Goal: Task Accomplishment & Management: Manage account settings

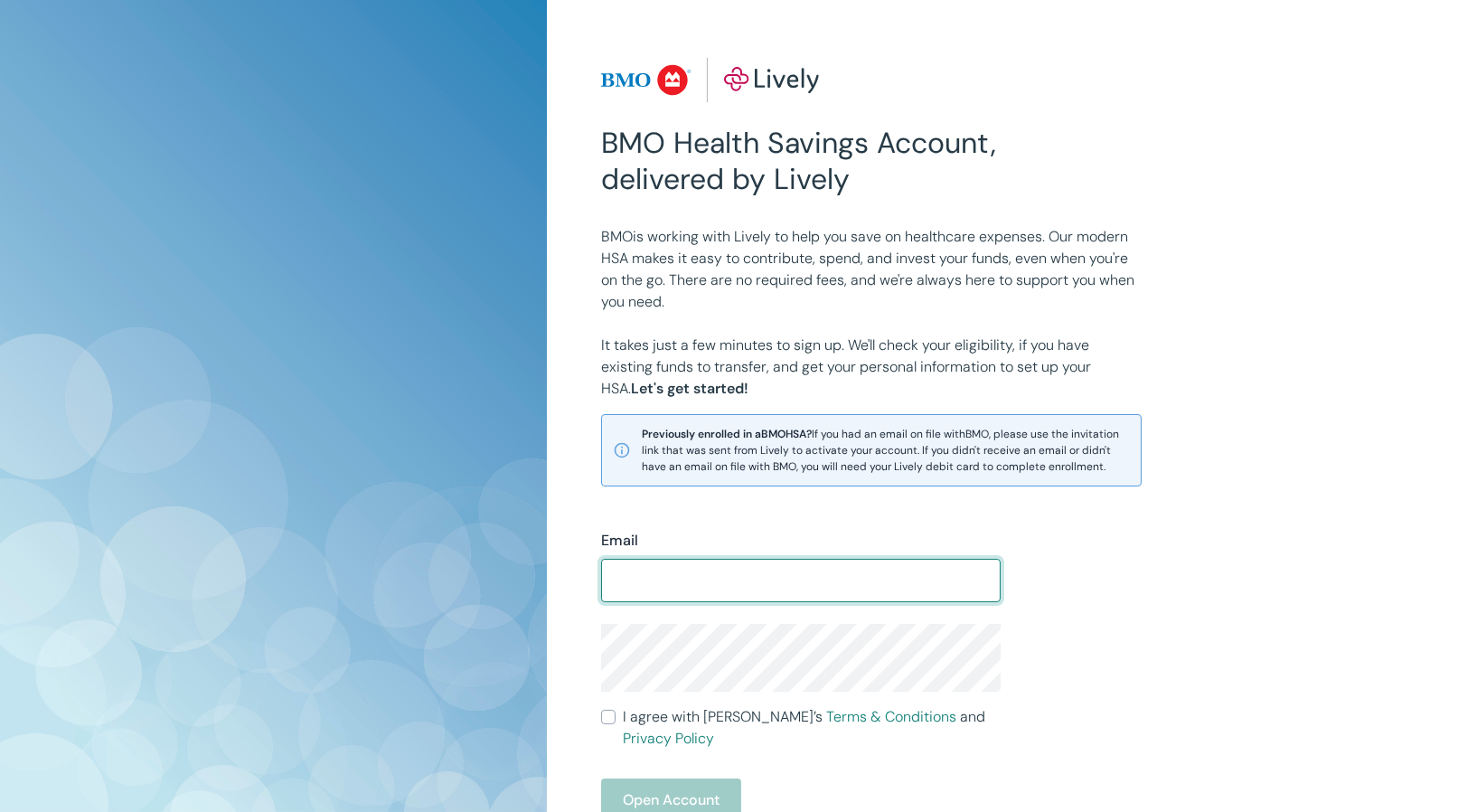
click at [779, 80] on img at bounding box center [711, 80] width 219 height 45
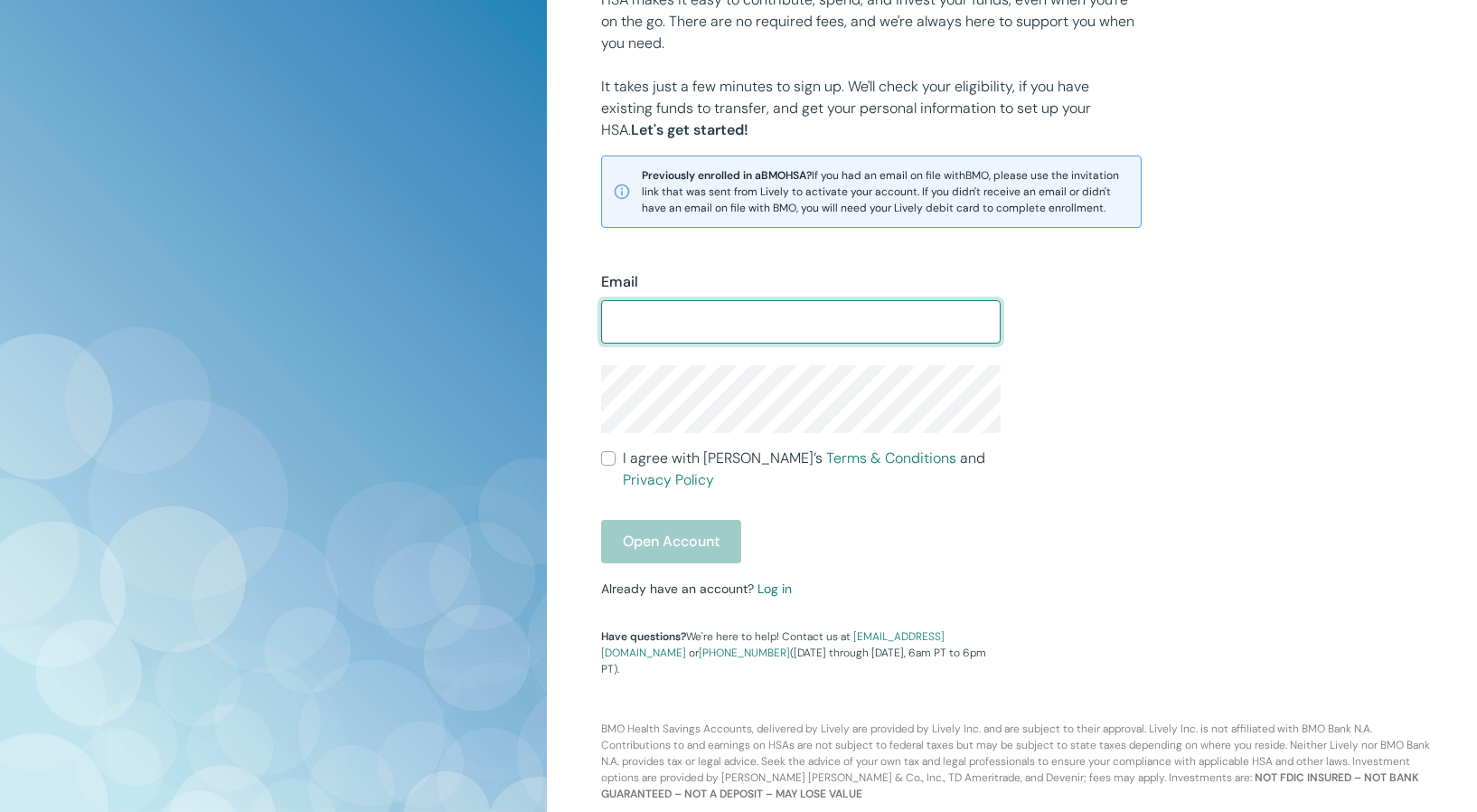
scroll to position [260, 0]
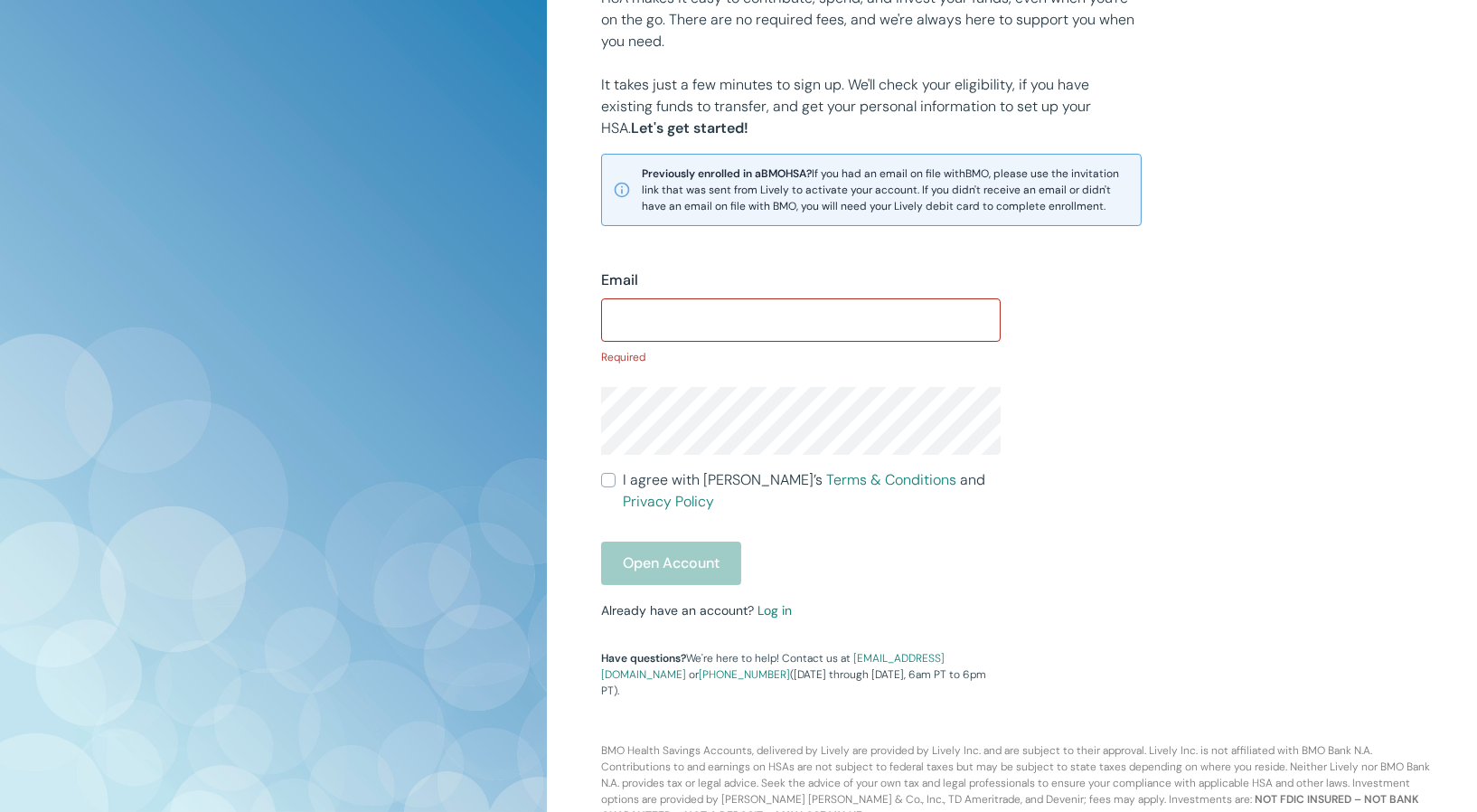
click at [767, 591] on div "Email ​ Required I agree with Lively’s Terms & Conditions and Privacy Policy Op…" at bounding box center [790, 474] width 422 height 452
click at [768, 613] on link "Log in" at bounding box center [775, 610] width 35 height 16
